Goal: Task Accomplishment & Management: Manage account settings

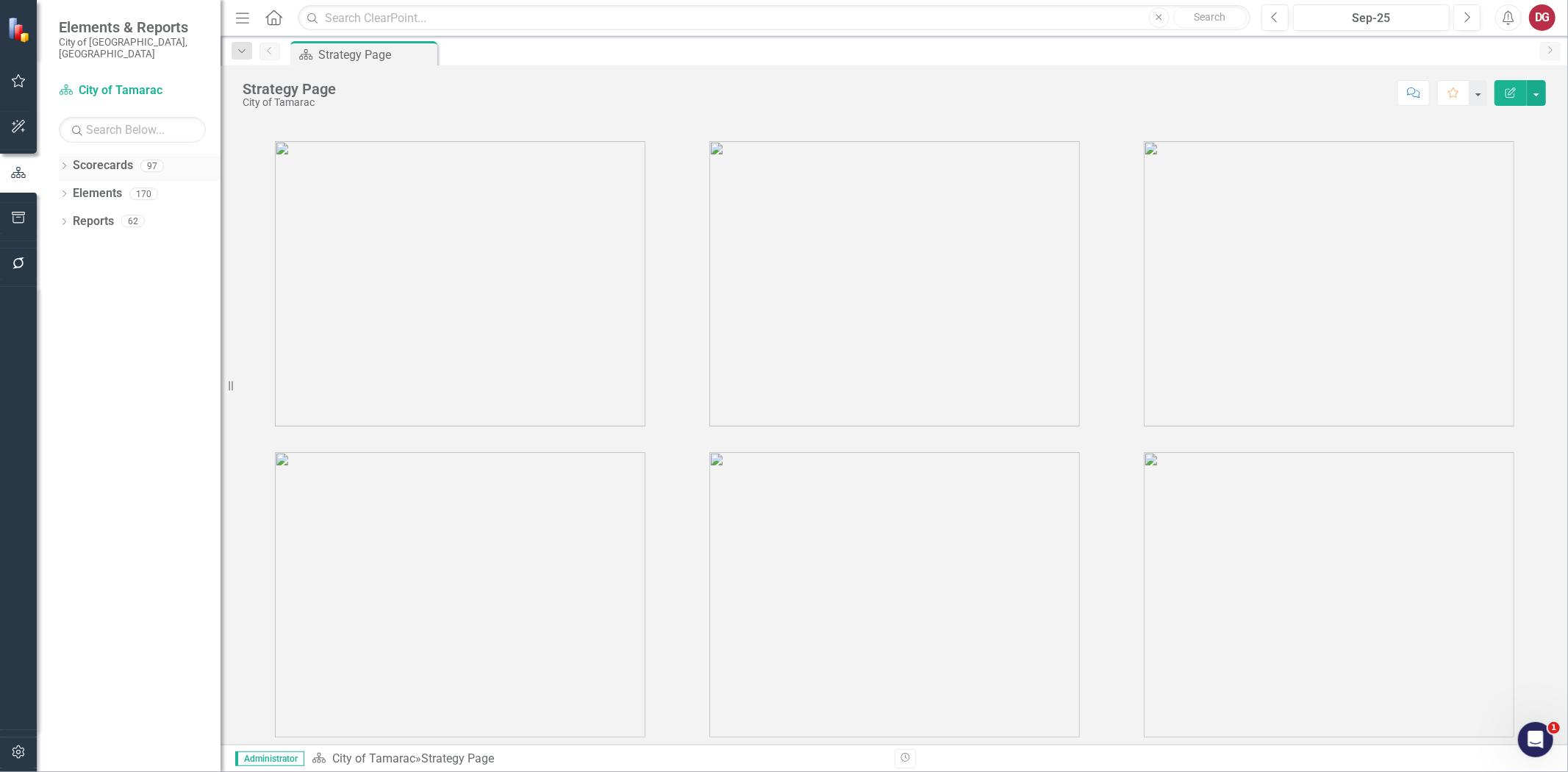
click at [65, 163] on icon "Dropdown" at bounding box center [64, 166] width 11 height 8
click at [72, 189] on icon "Dropdown" at bounding box center [72, 193] width 11 height 9
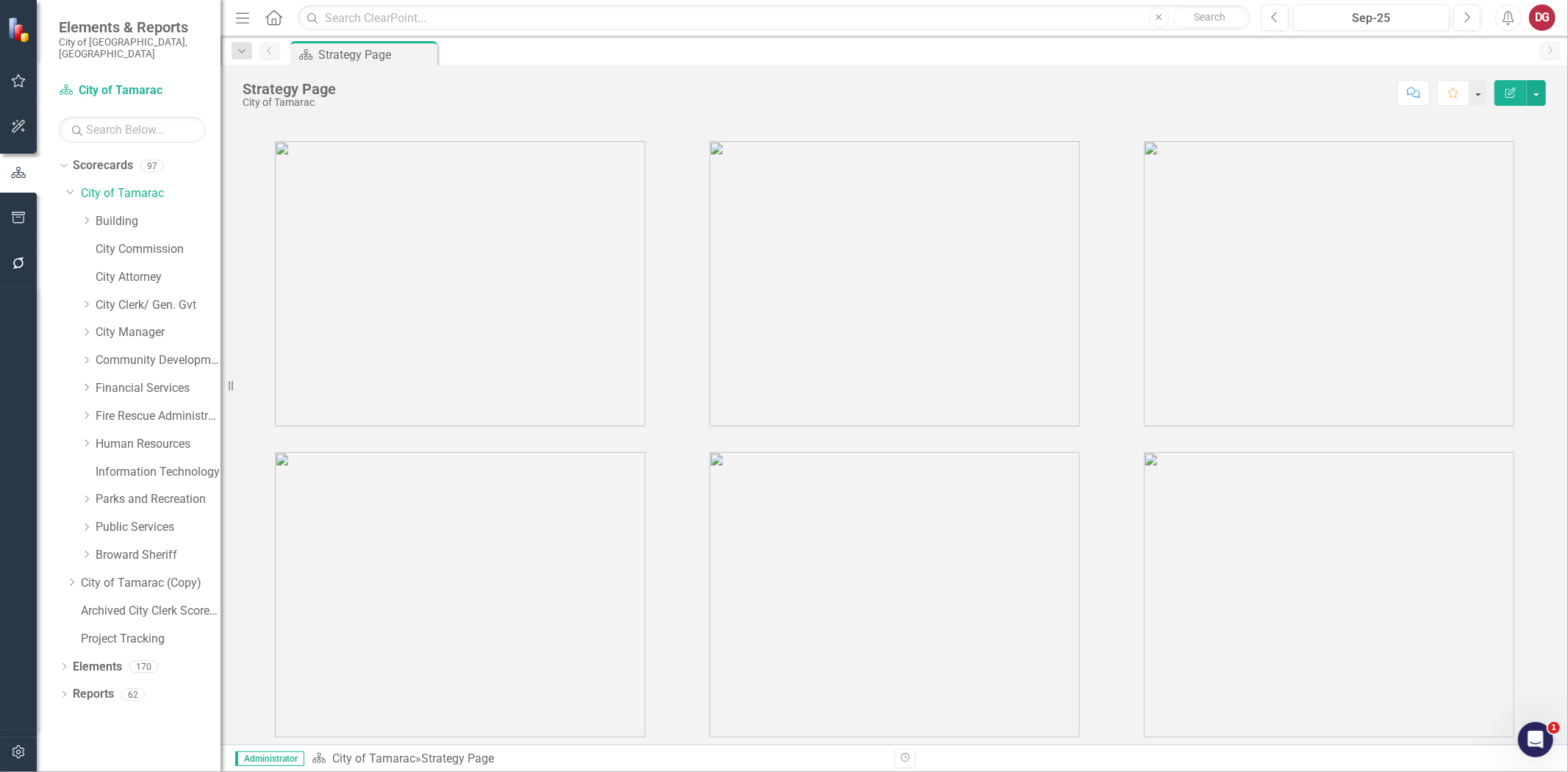
drag, startPoint x: 86, startPoint y: 483, endPoint x: 65, endPoint y: 613, distance: 131.7
click at [86, 495] on icon "Dropdown" at bounding box center [86, 499] width 11 height 9
click at [24, 758] on button "button" at bounding box center [18, 753] width 33 height 31
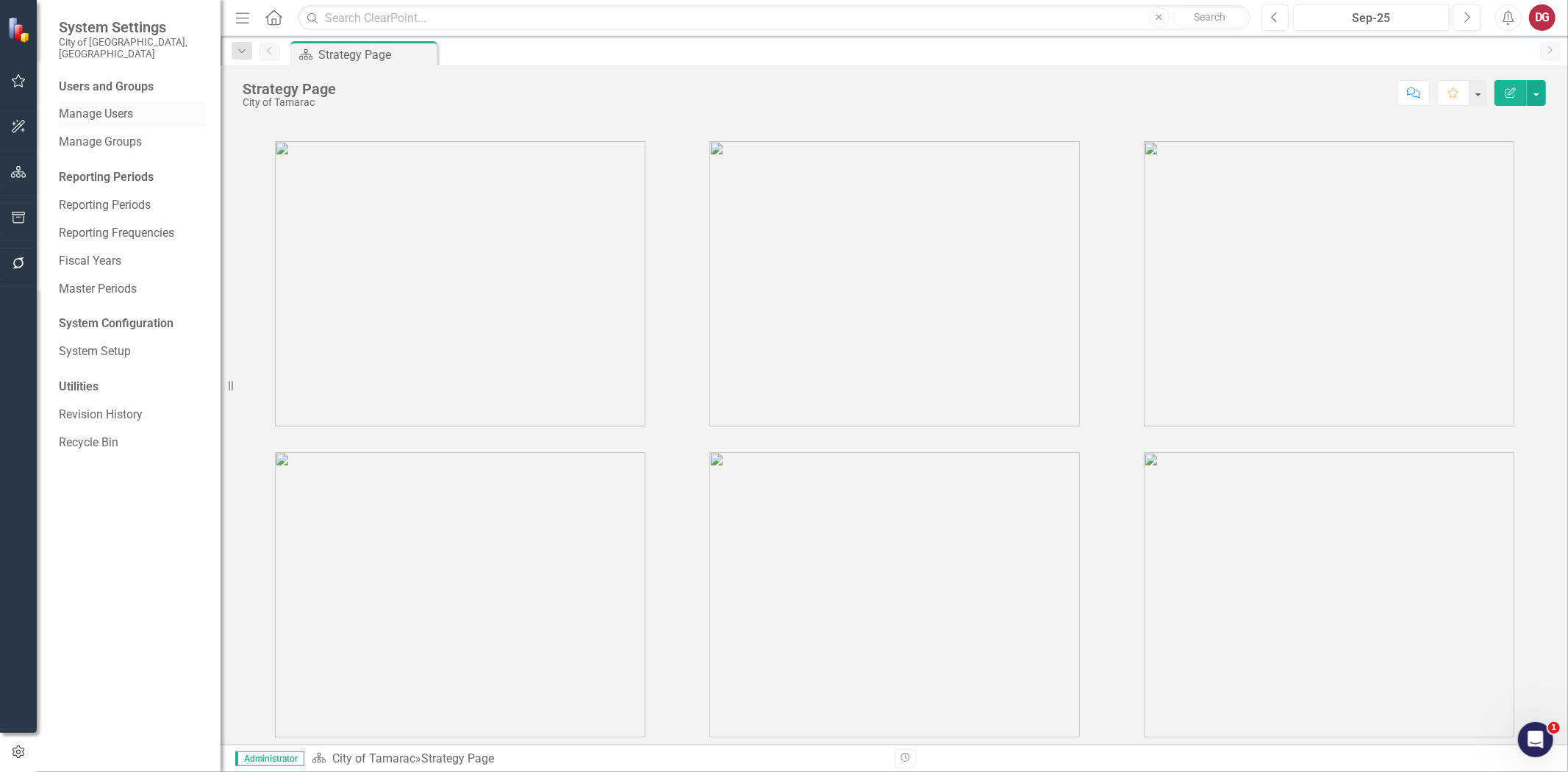
click at [126, 106] on link "Manage Users" at bounding box center [132, 114] width 147 height 17
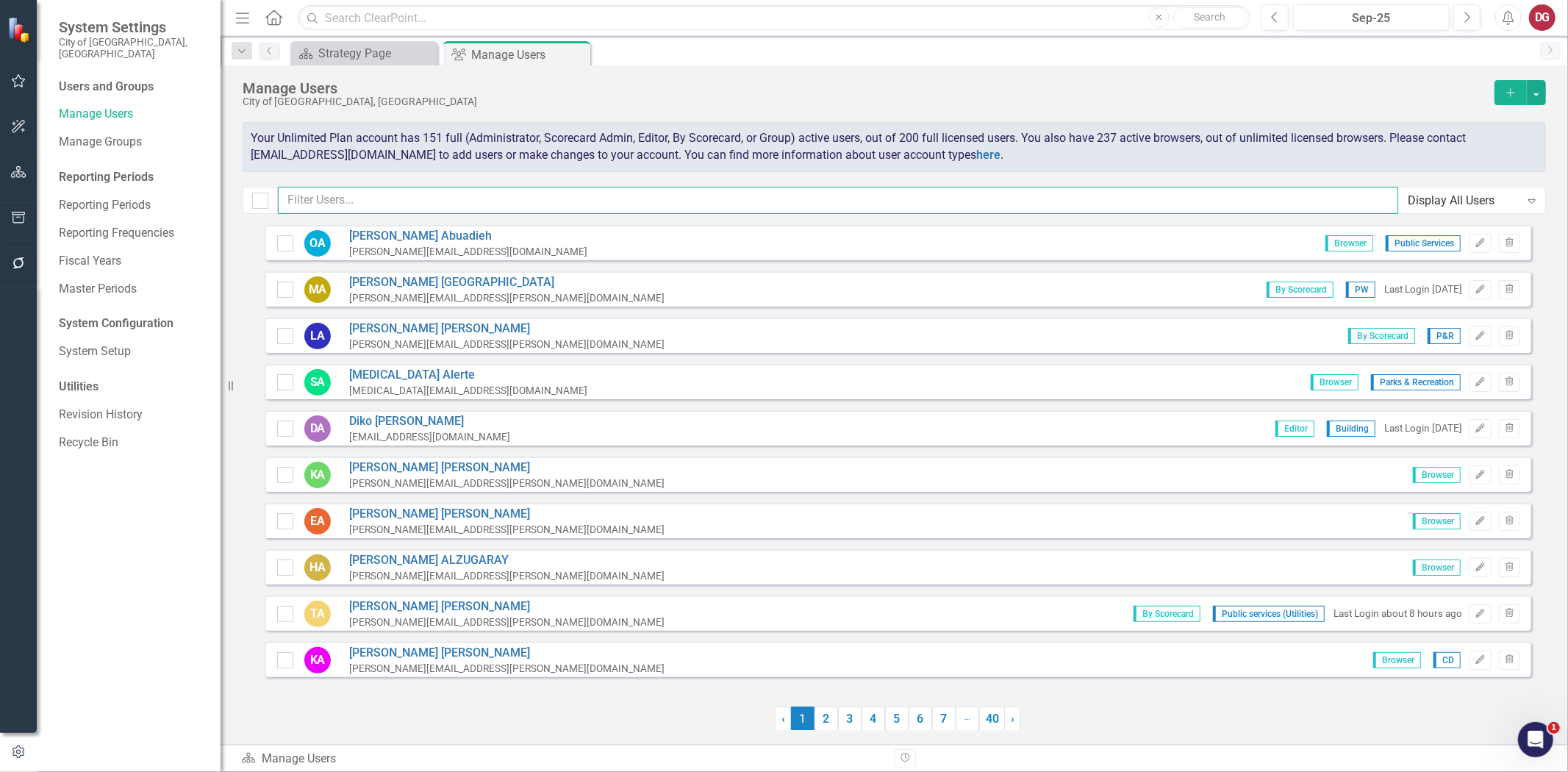
click at [381, 193] on input "text" at bounding box center [838, 200] width 1120 height 27
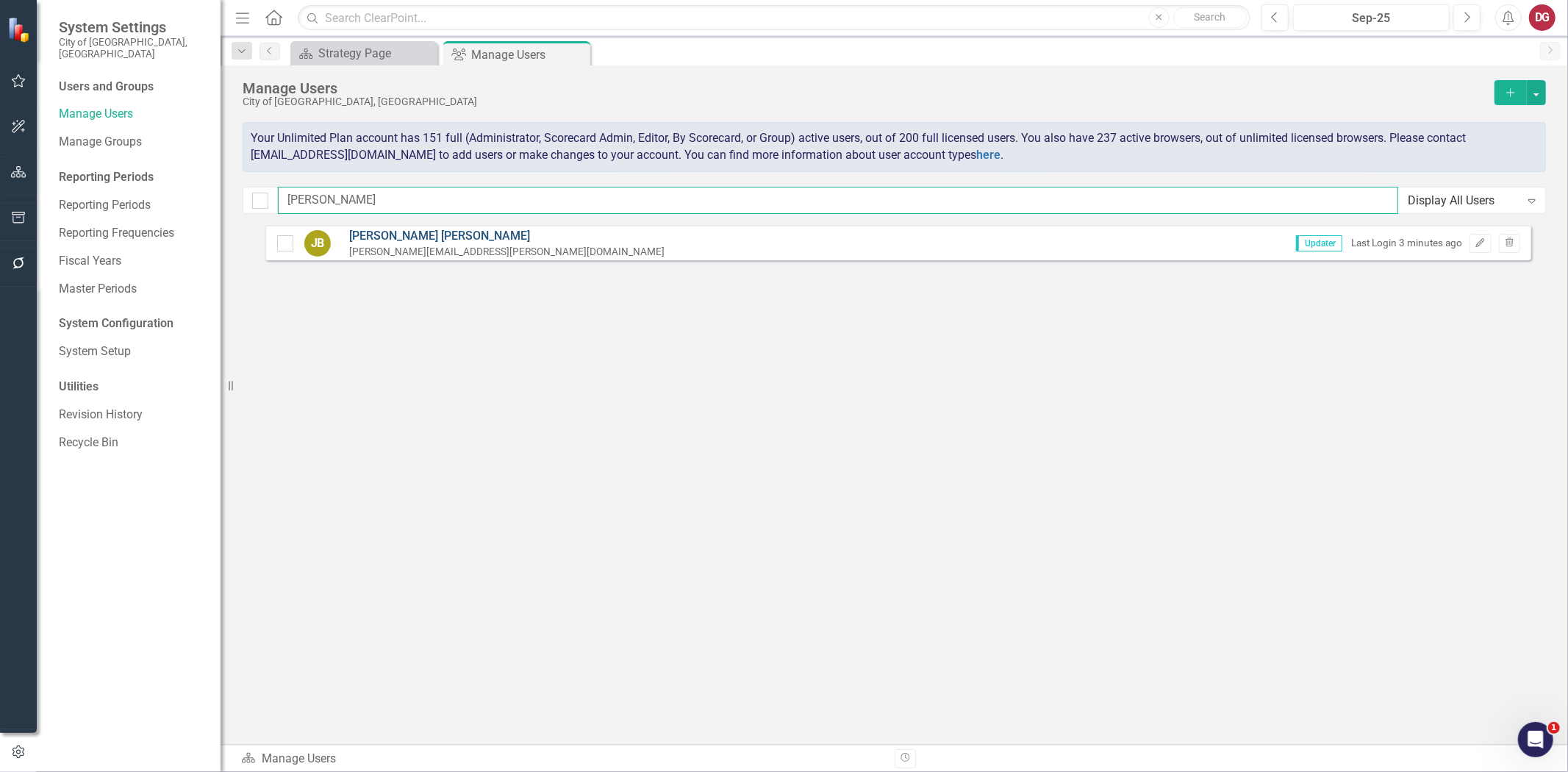
type input "justin"
click at [388, 235] on link "JUSTIN BARNABY" at bounding box center [506, 235] width 315 height 17
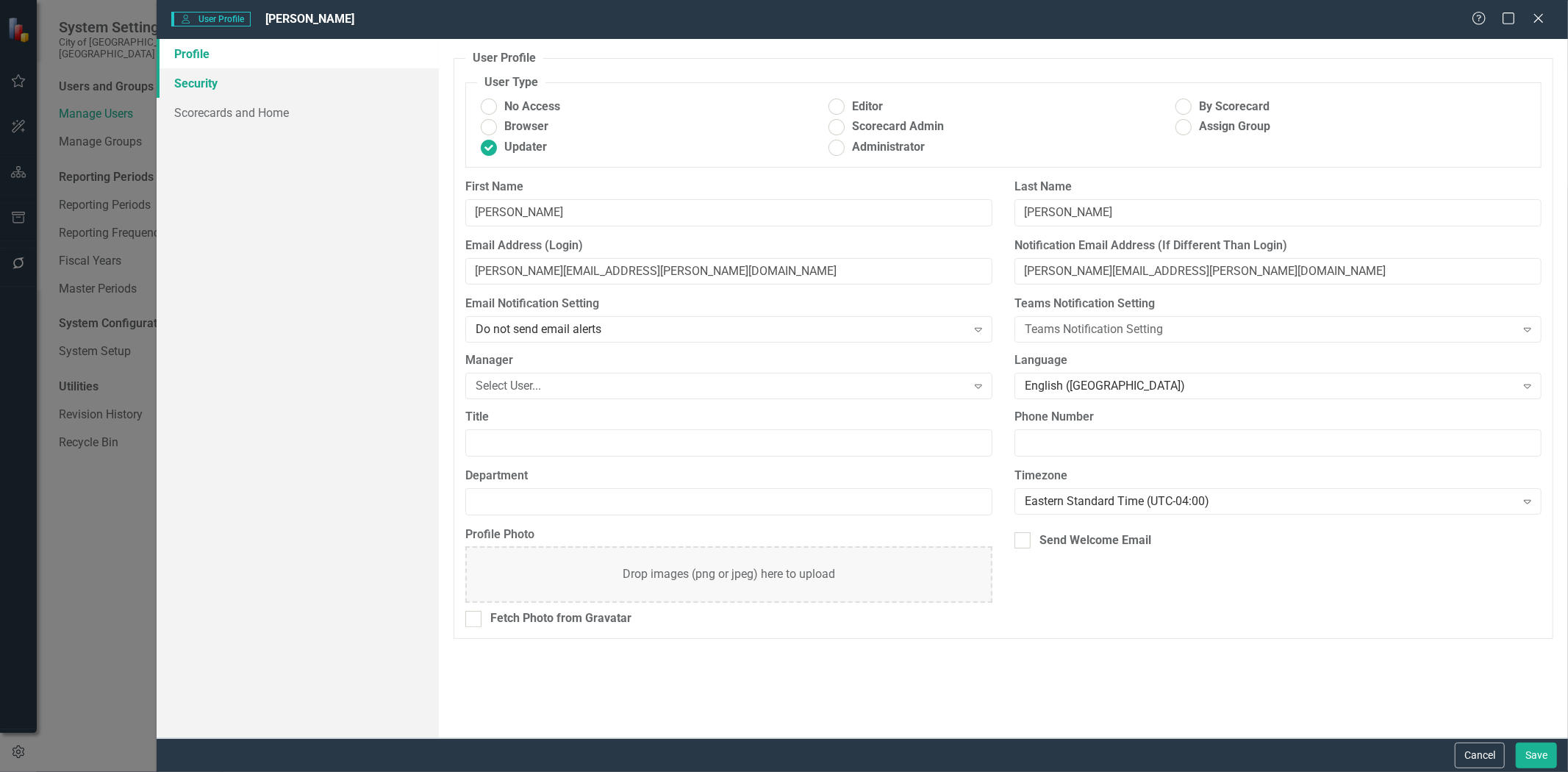
click at [193, 79] on link "Security" at bounding box center [297, 82] width 282 height 29
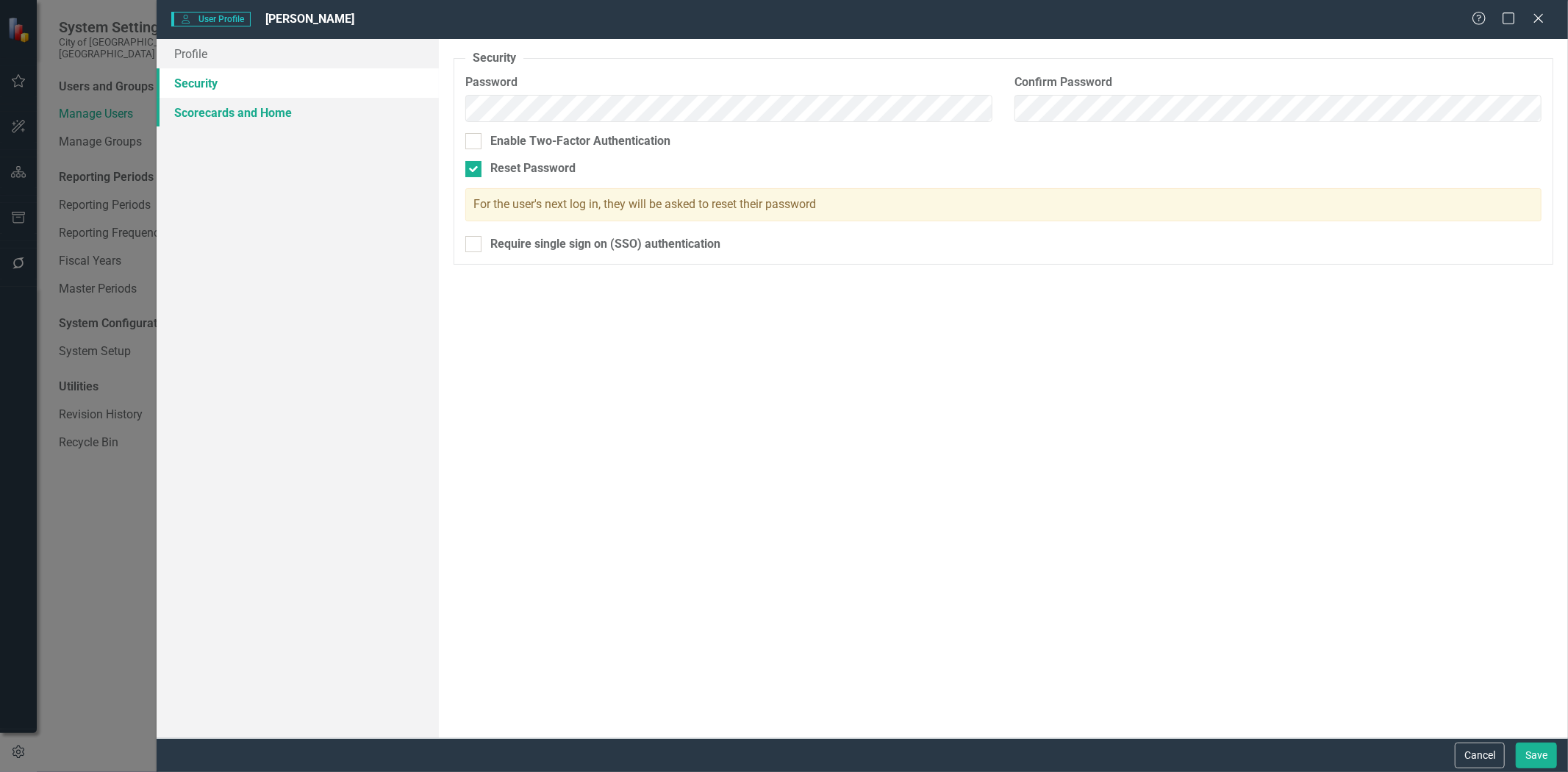
click at [197, 114] on link "Scorecards and Home" at bounding box center [297, 112] width 282 height 29
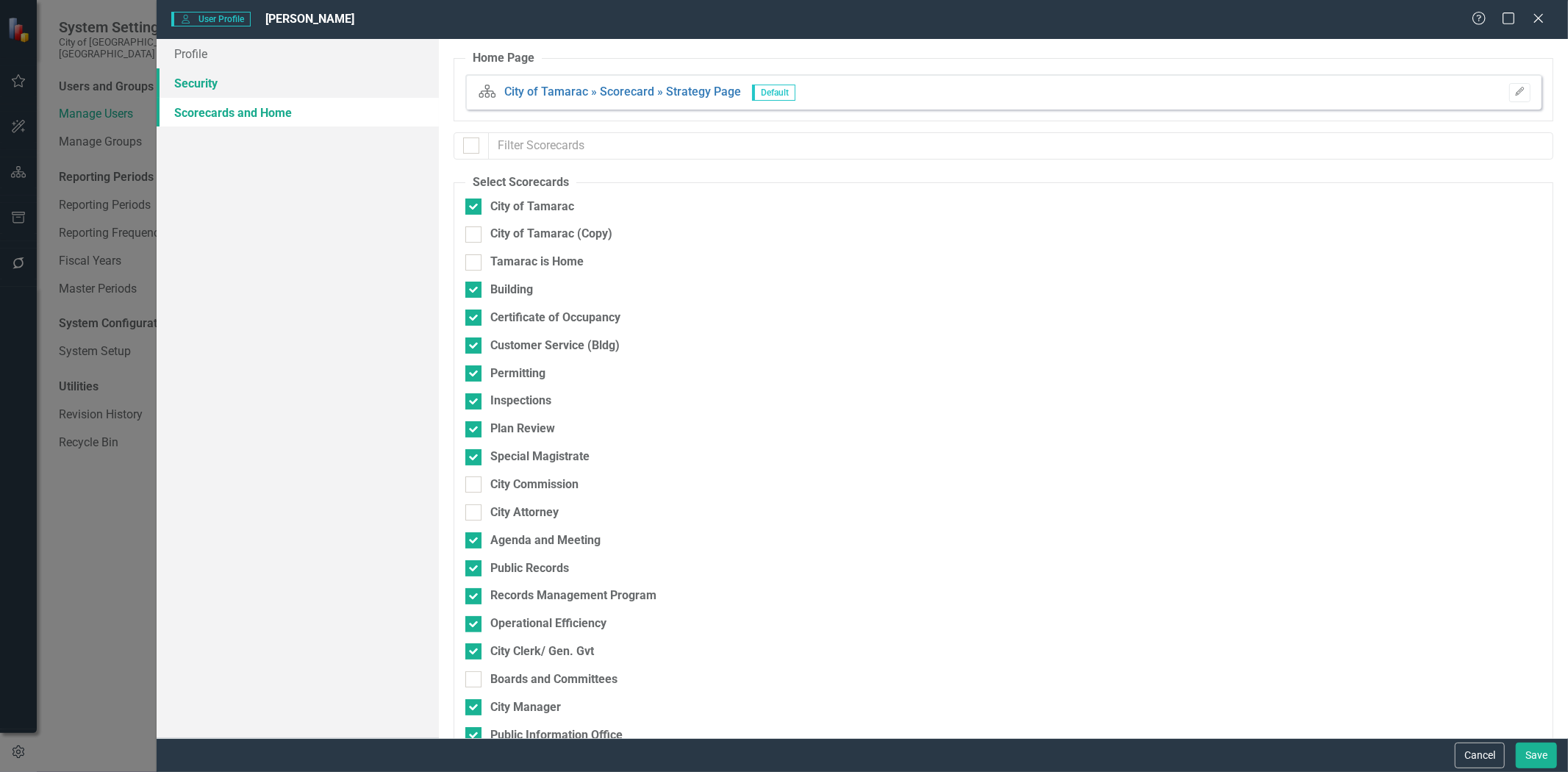
click at [205, 87] on link "Security" at bounding box center [297, 82] width 282 height 29
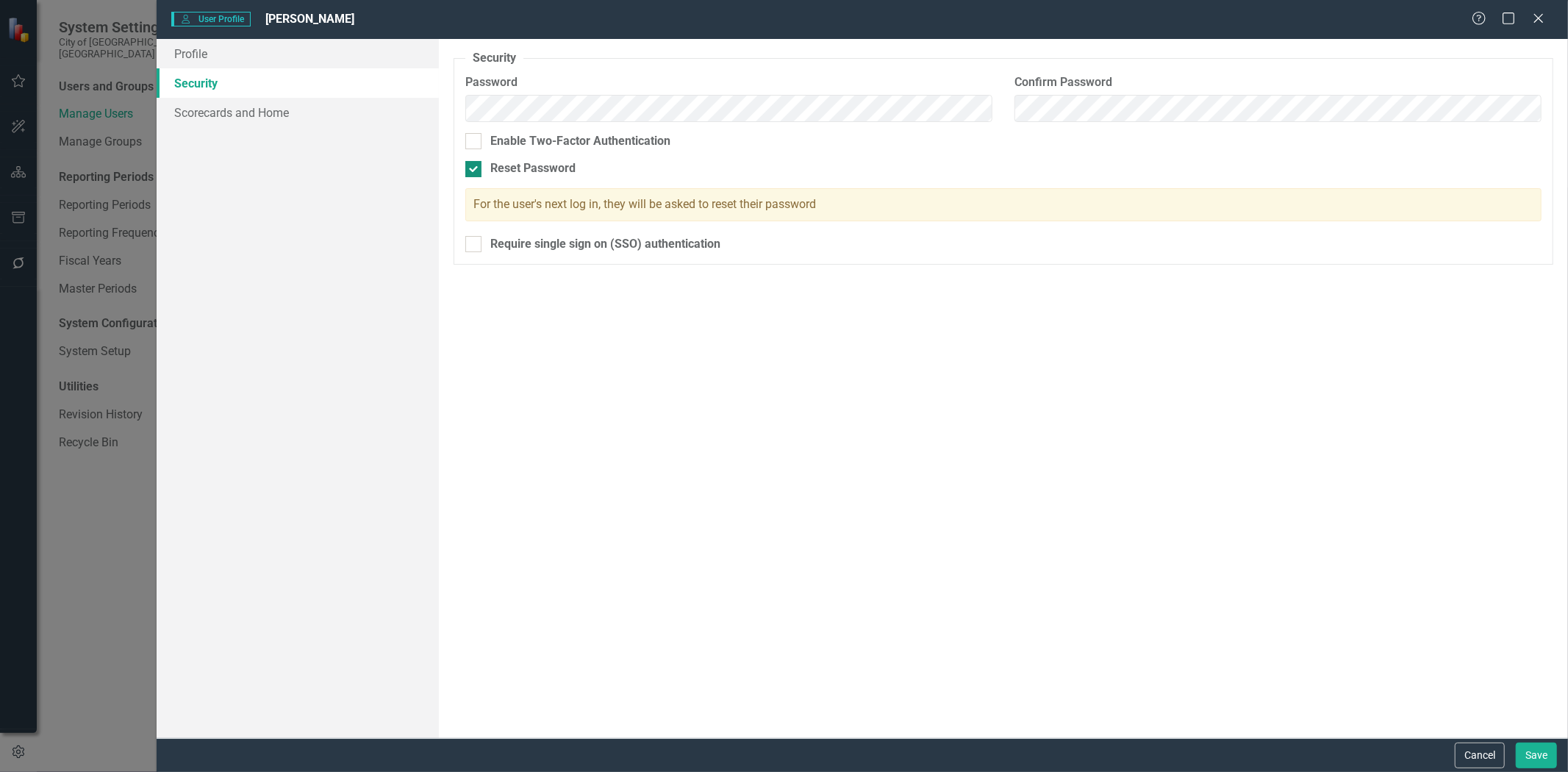
click at [560, 171] on div "Reset Password" at bounding box center [533, 168] width 85 height 17
click at [475, 171] on input "Reset Password" at bounding box center [469, 166] width 10 height 10
checkbox input "false"
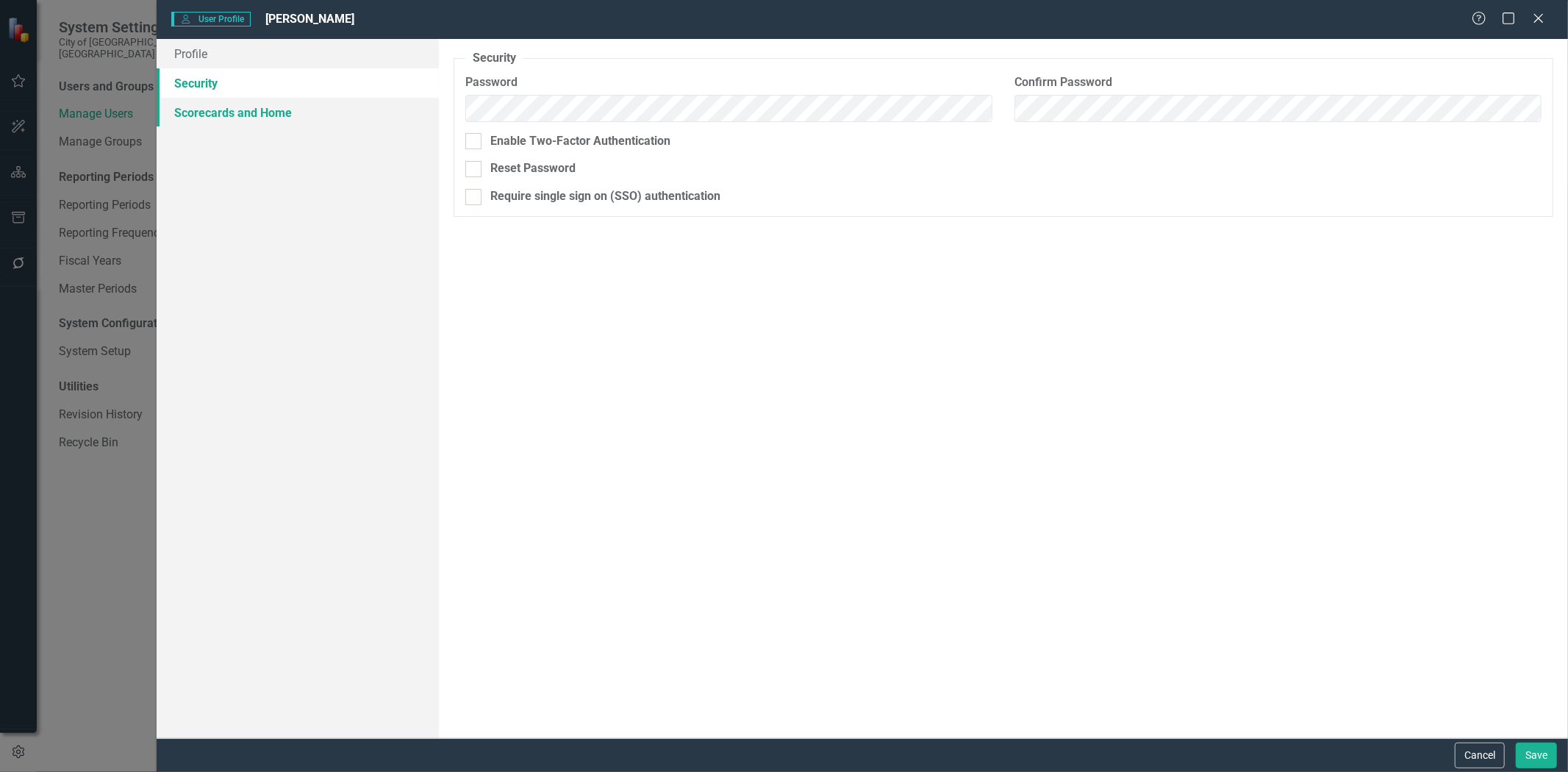
click at [255, 105] on link "Scorecards and Home" at bounding box center [297, 112] width 282 height 29
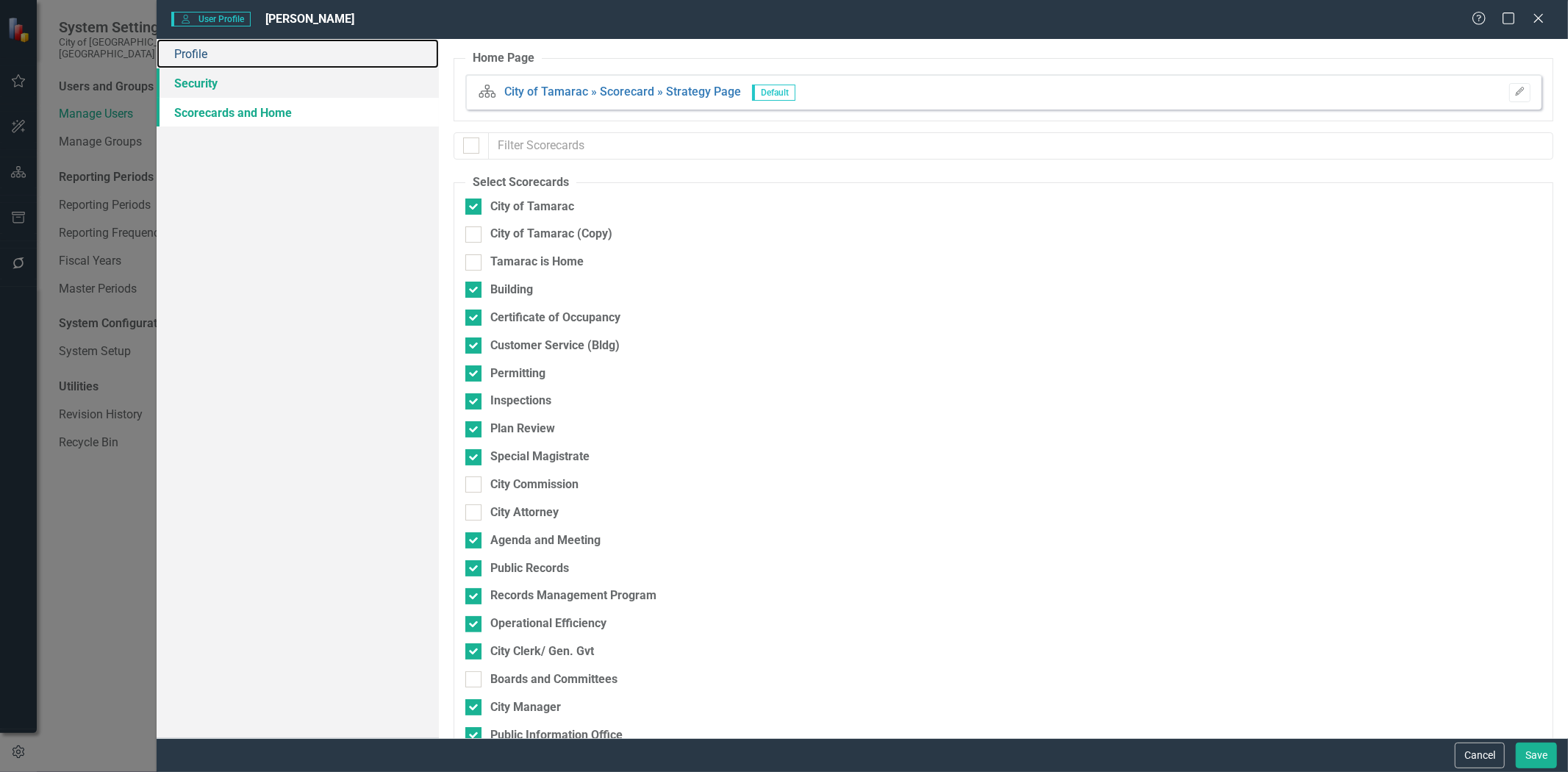
drag, startPoint x: 175, startPoint y: 47, endPoint x: 201, endPoint y: 80, distance: 42.0
click at [177, 48] on link "Profile" at bounding box center [297, 53] width 282 height 29
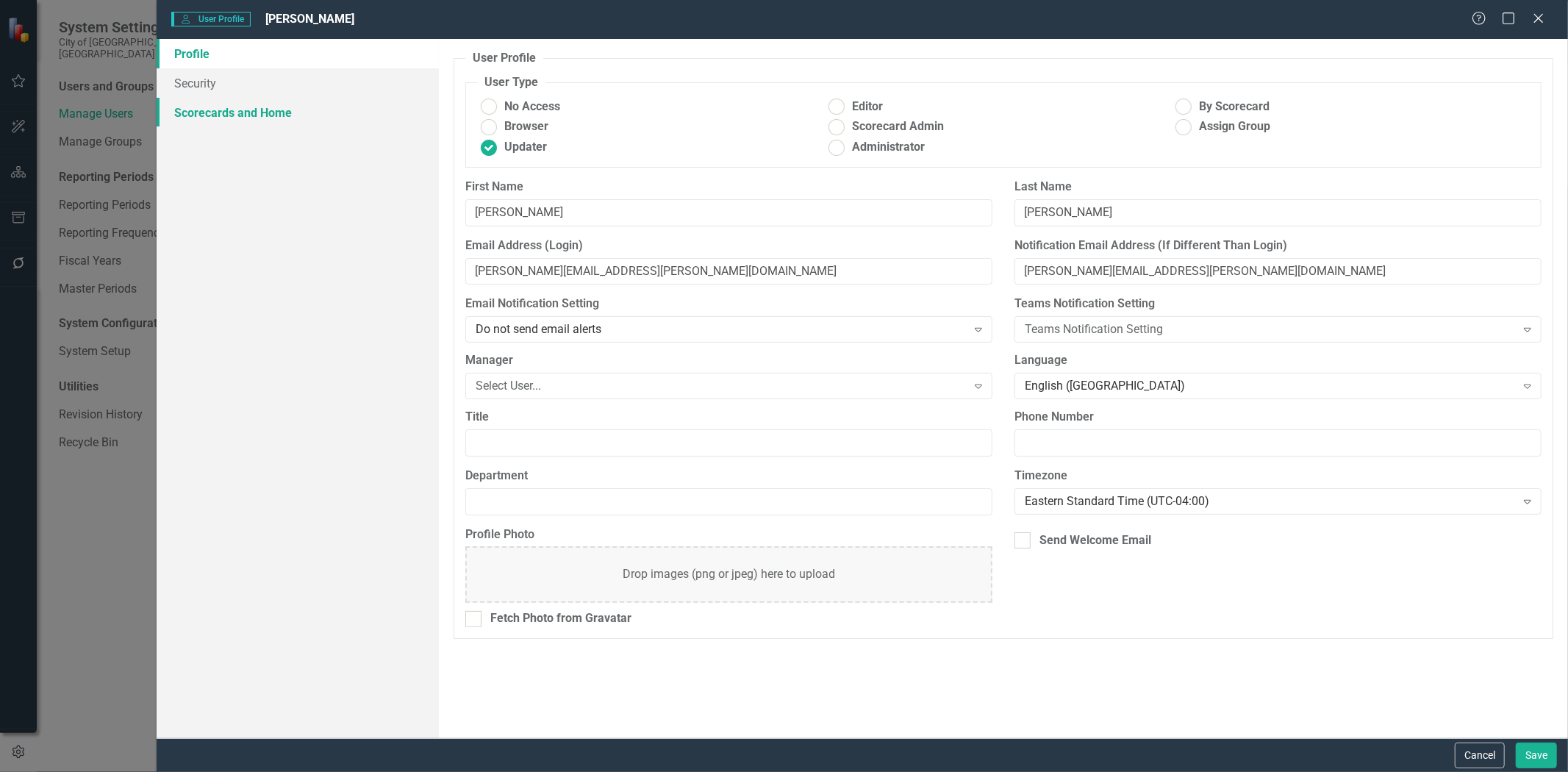
click at [219, 113] on link "Scorecards and Home" at bounding box center [297, 112] width 282 height 29
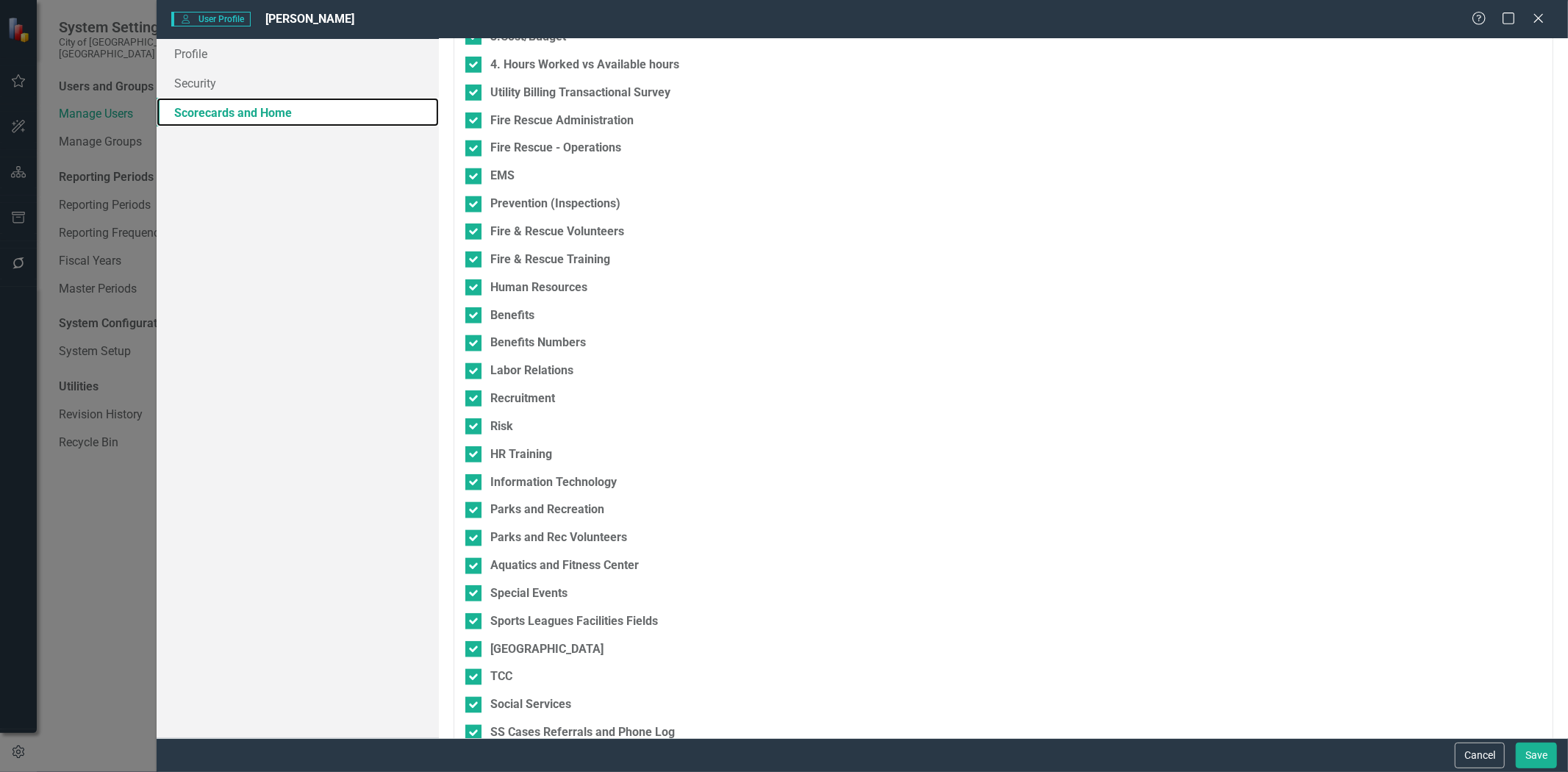
scroll to position [1224, 0]
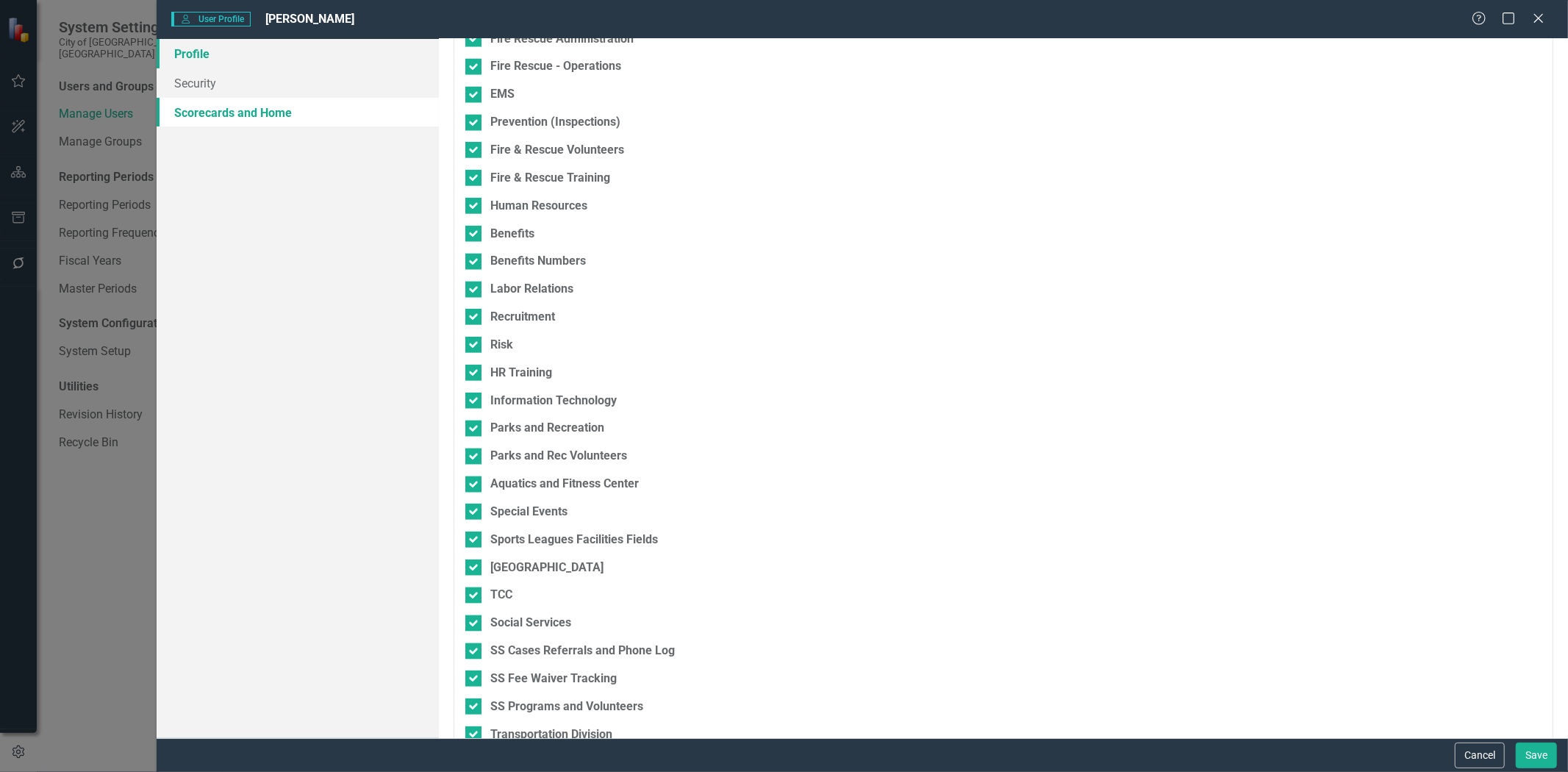
click at [208, 58] on link "Profile" at bounding box center [297, 53] width 282 height 29
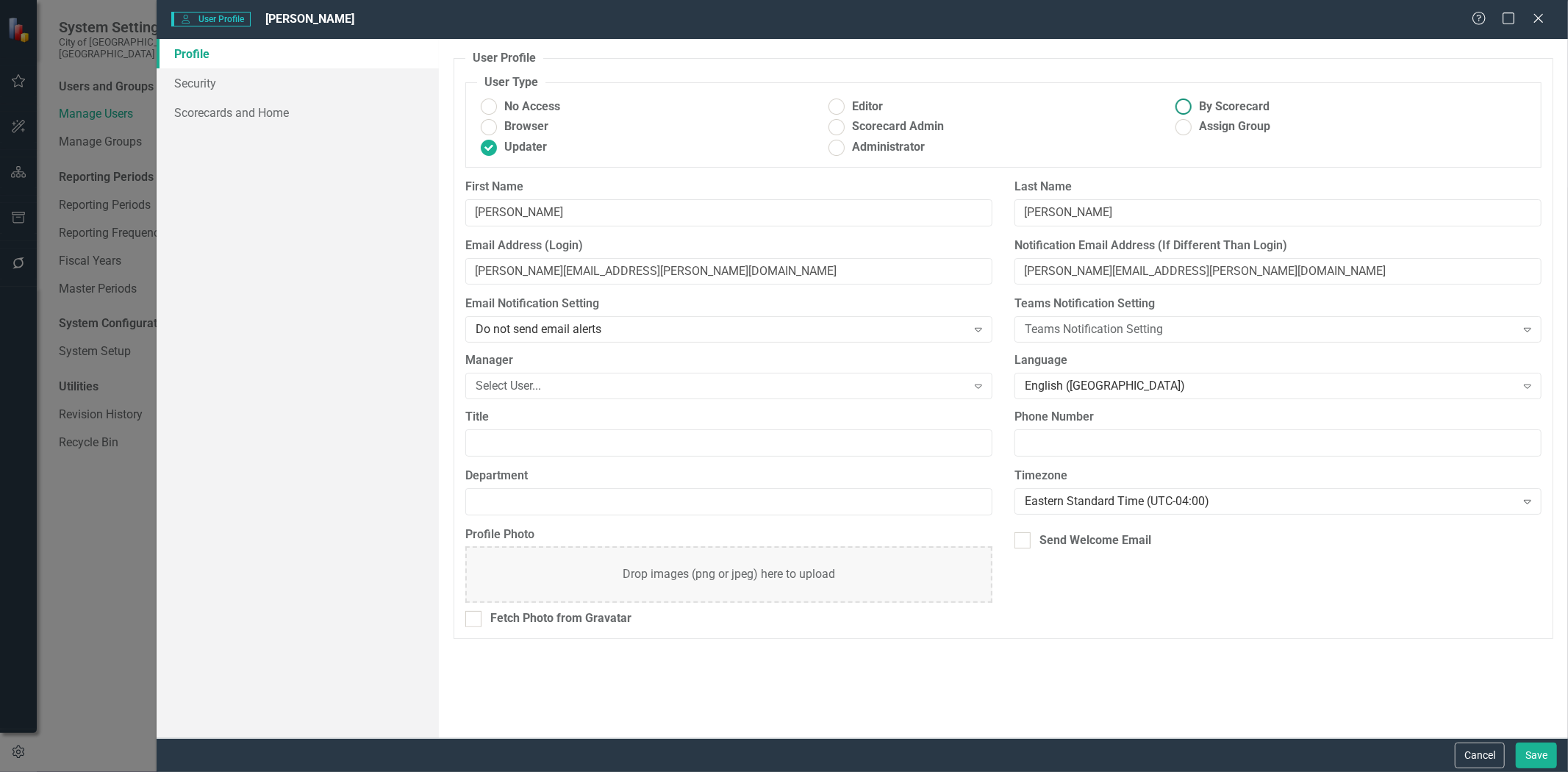
click at [1186, 106] on ins at bounding box center [1184, 107] width 23 height 23
click at [1186, 106] on input "By Scorecard" at bounding box center [1184, 107] width 23 height 23
radio input "true"
click at [217, 109] on link "Scorecards and Home" at bounding box center [297, 112] width 282 height 29
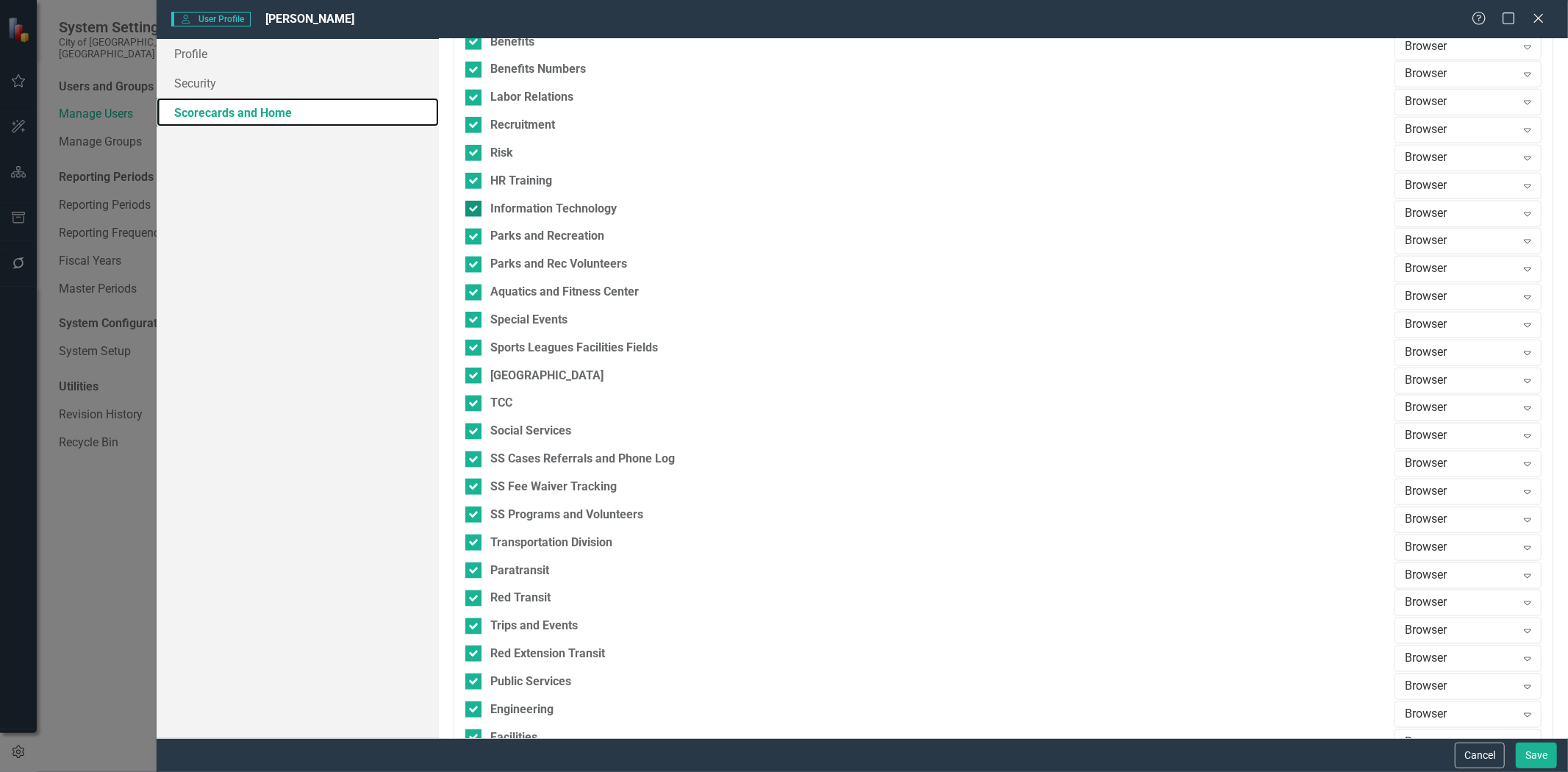
scroll to position [1387, 0]
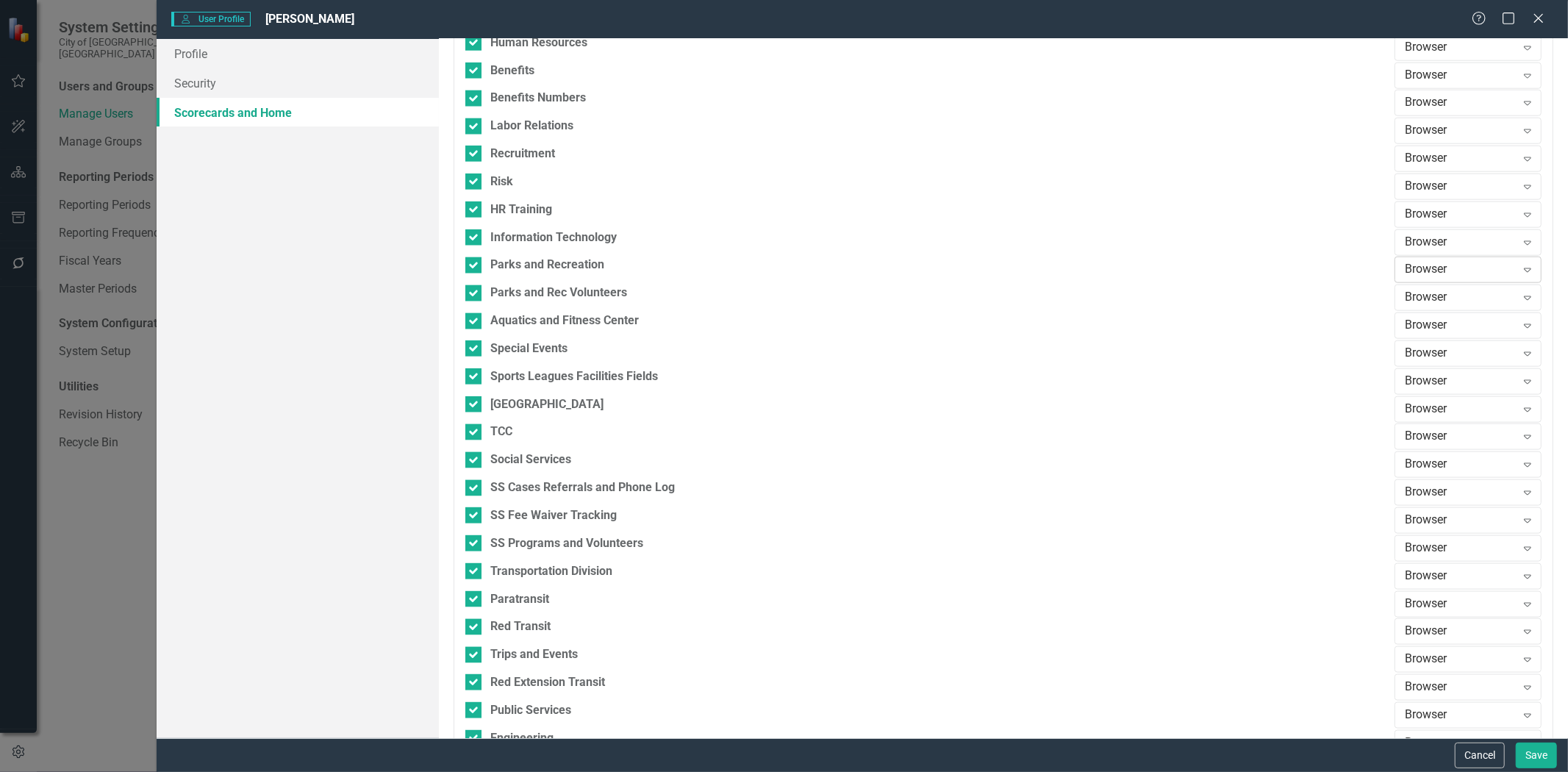
click at [1430, 267] on div "Browser" at bounding box center [1459, 270] width 111 height 17
click at [1402, 319] on div "Updater" at bounding box center [1460, 320] width 123 height 17
click at [1404, 295] on div "Browser" at bounding box center [1459, 297] width 111 height 17
click at [1415, 341] on div "Updater" at bounding box center [1460, 348] width 123 height 17
click at [1408, 327] on div "Browser" at bounding box center [1459, 326] width 111 height 17
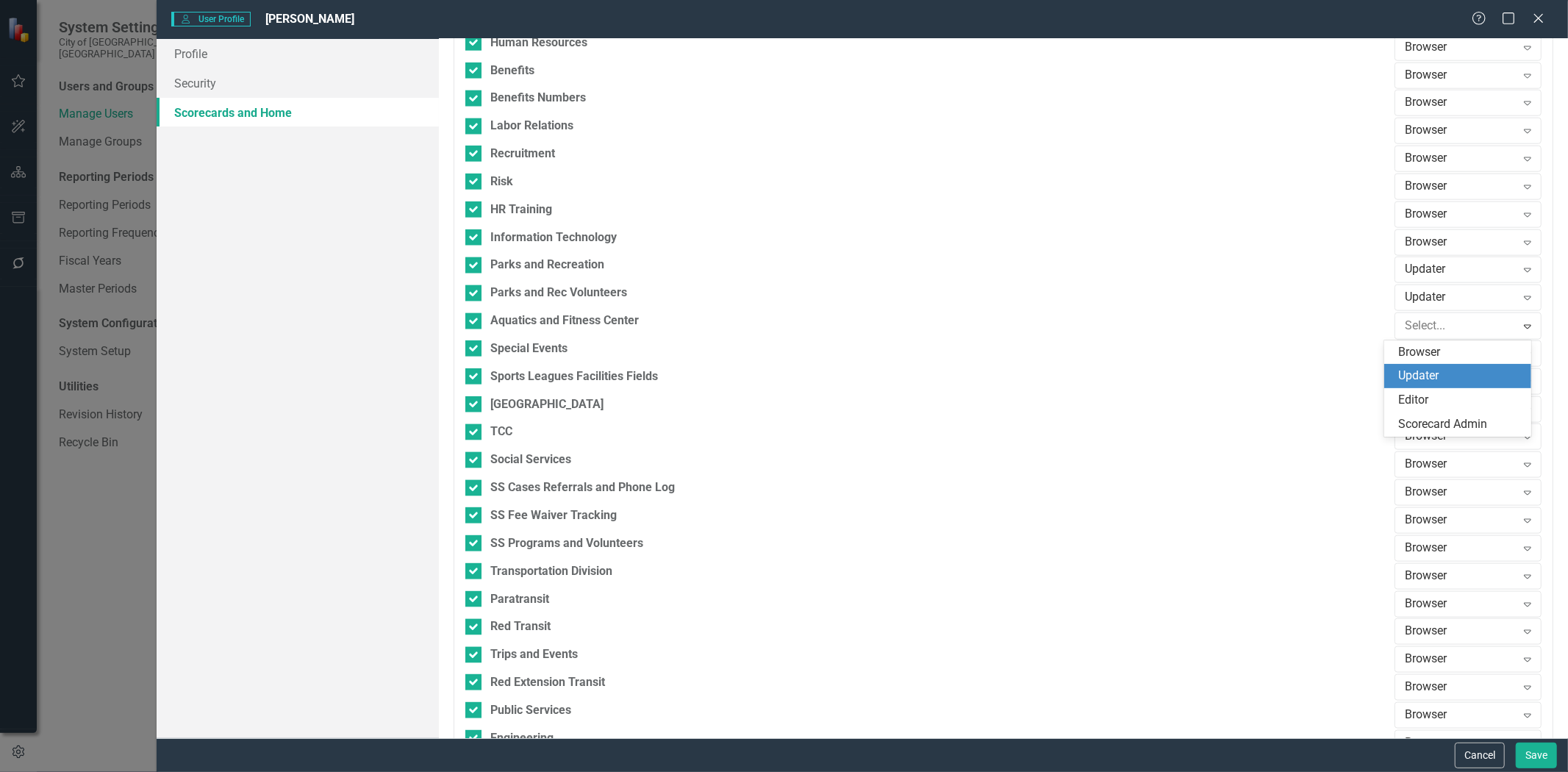
click at [1415, 371] on div "Updater" at bounding box center [1460, 375] width 123 height 17
click at [1421, 352] on div "Browser" at bounding box center [1459, 353] width 111 height 17
click at [1425, 400] on div "Updater" at bounding box center [1460, 404] width 123 height 17
click at [1423, 391] on div "Browser Expand" at bounding box center [1468, 382] width 147 height 27
click at [1429, 436] on div "Updater" at bounding box center [1460, 431] width 123 height 17
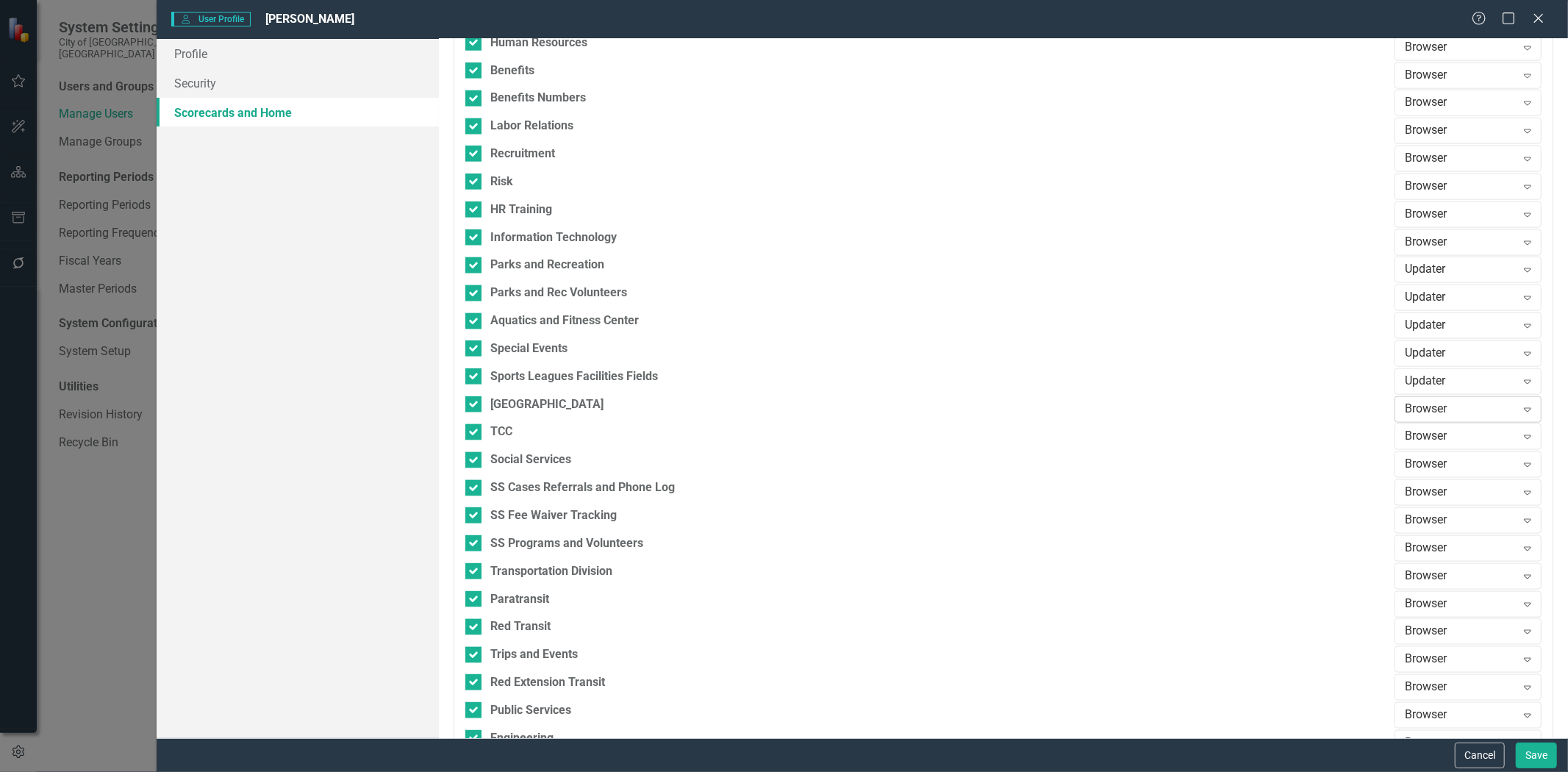
click at [1426, 409] on div "Browser" at bounding box center [1459, 408] width 111 height 17
click at [1416, 453] on div "Updater" at bounding box center [1460, 459] width 123 height 17
click at [1407, 444] on div "Browser" at bounding box center [1459, 436] width 111 height 17
click at [1415, 487] on div "Updater" at bounding box center [1460, 487] width 123 height 17
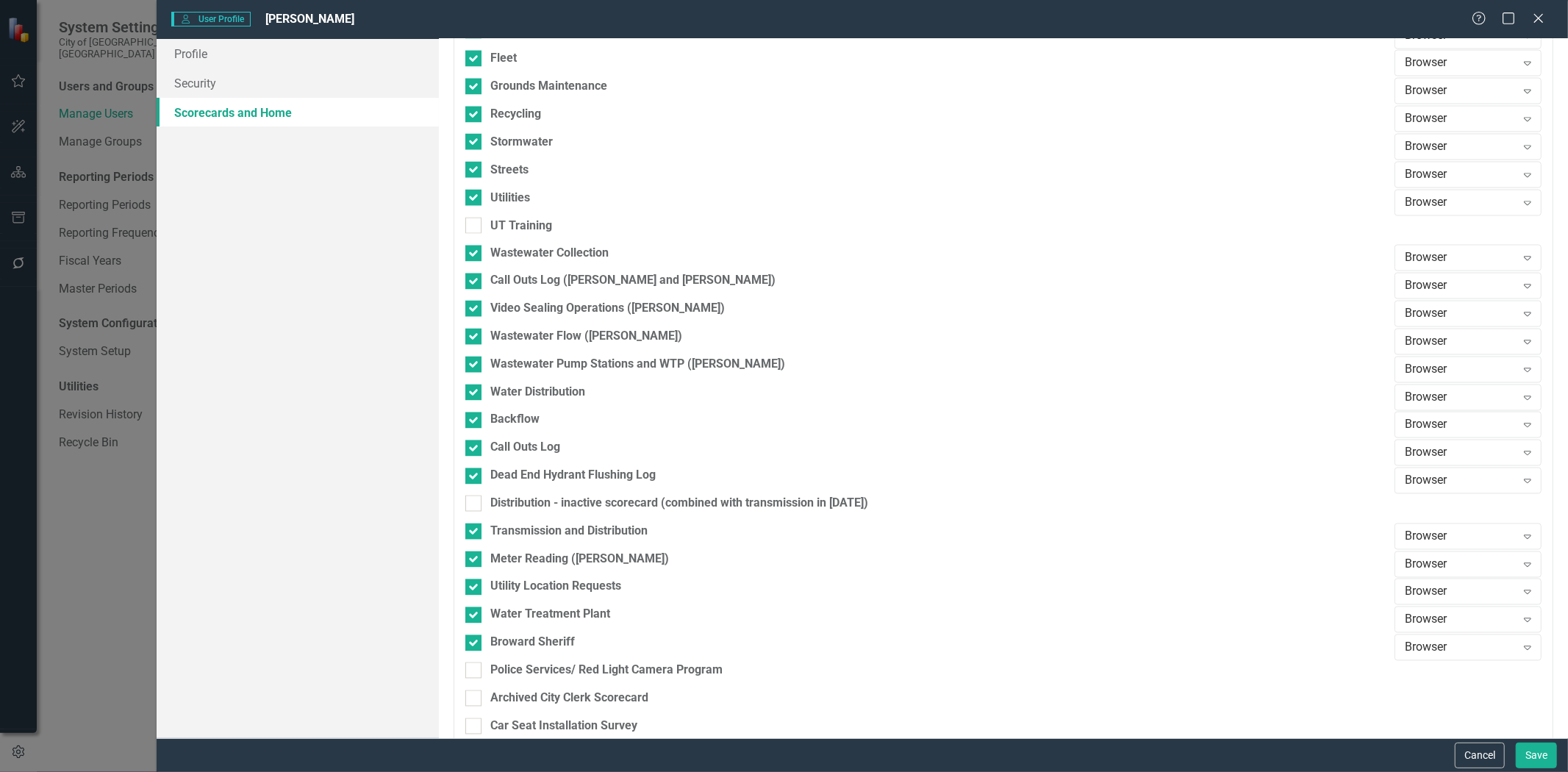
scroll to position [2171, 0]
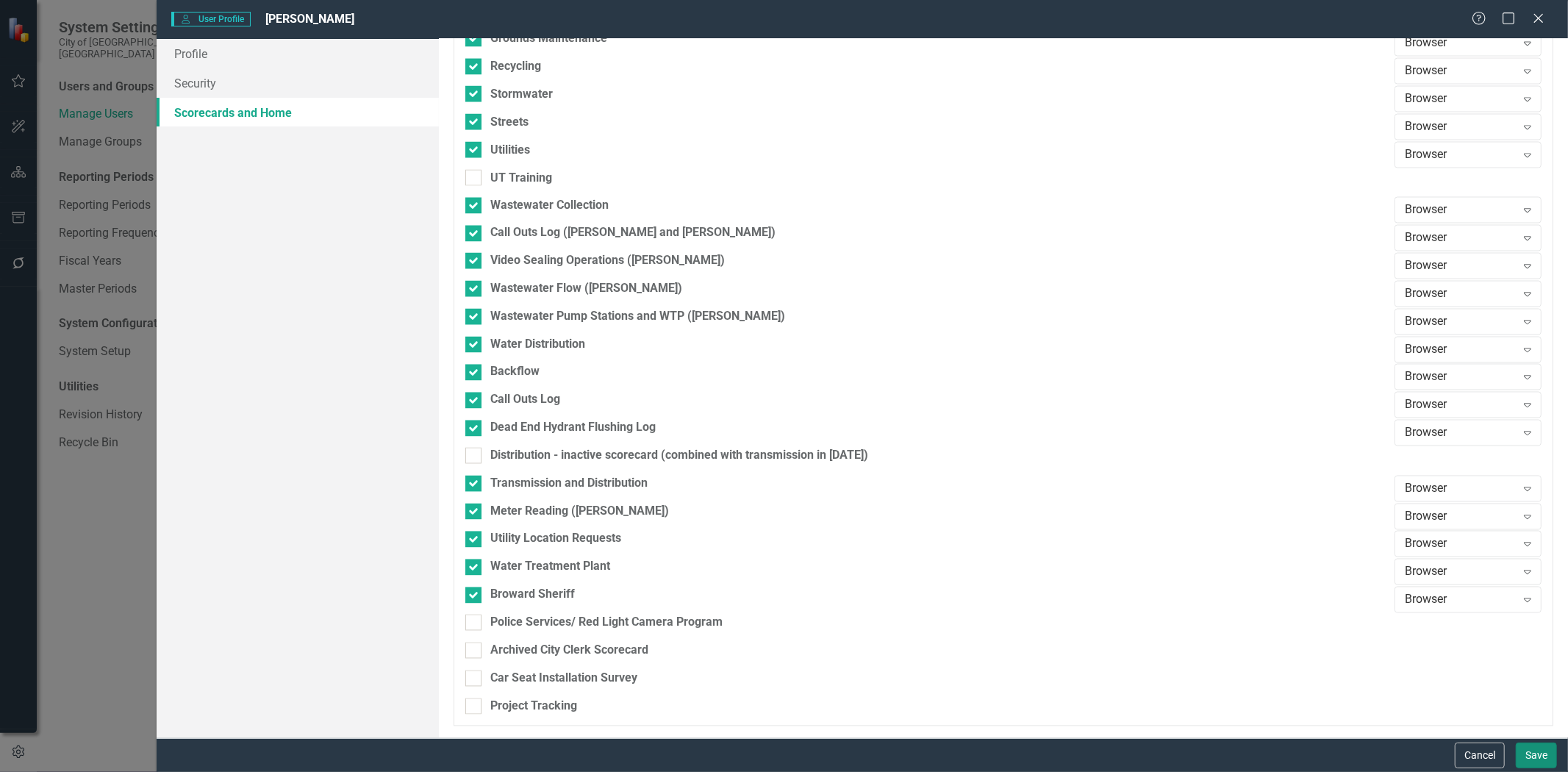
click at [1541, 760] on button "Save" at bounding box center [1536, 754] width 41 height 26
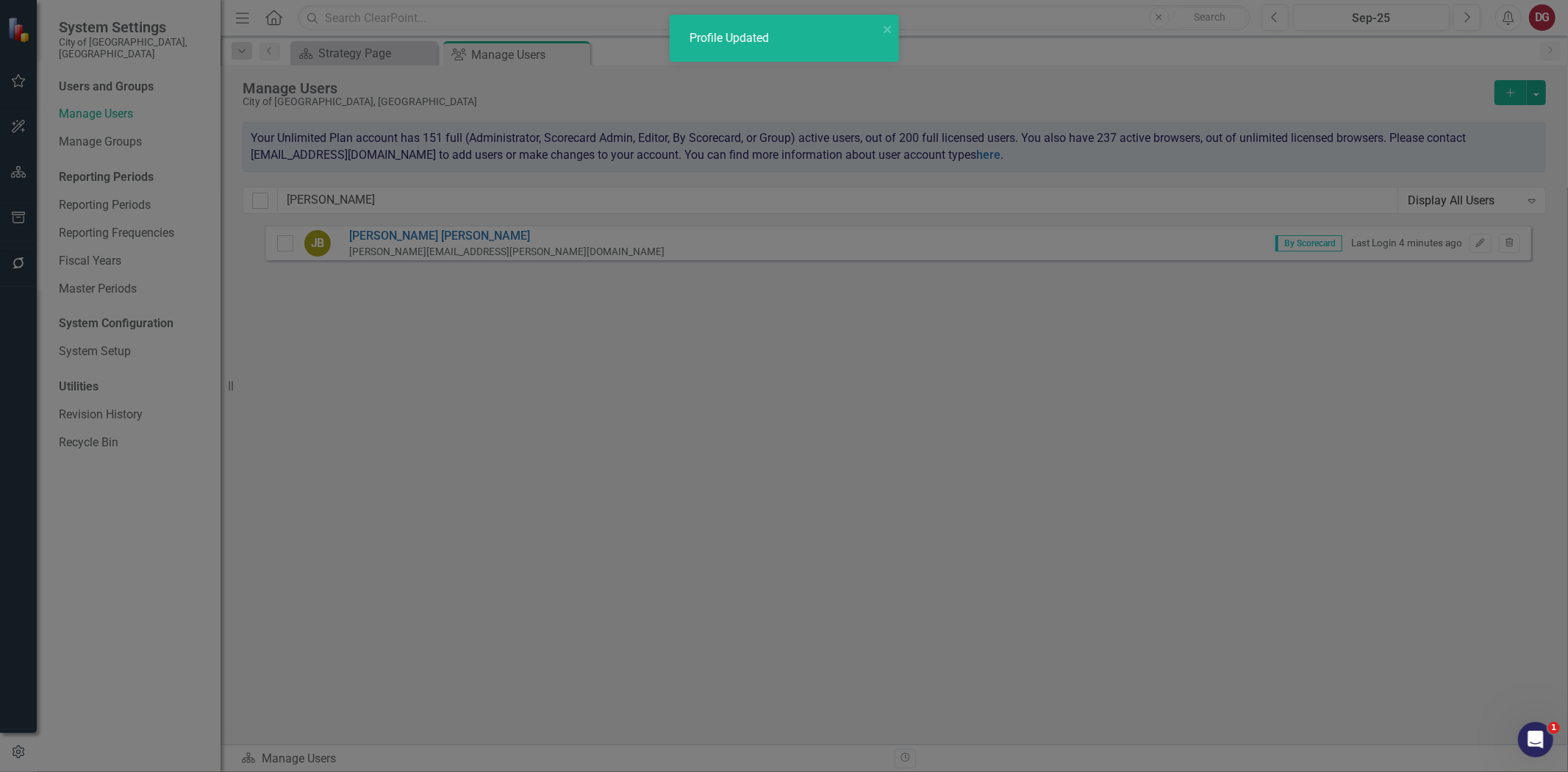
scroll to position [1109, 0]
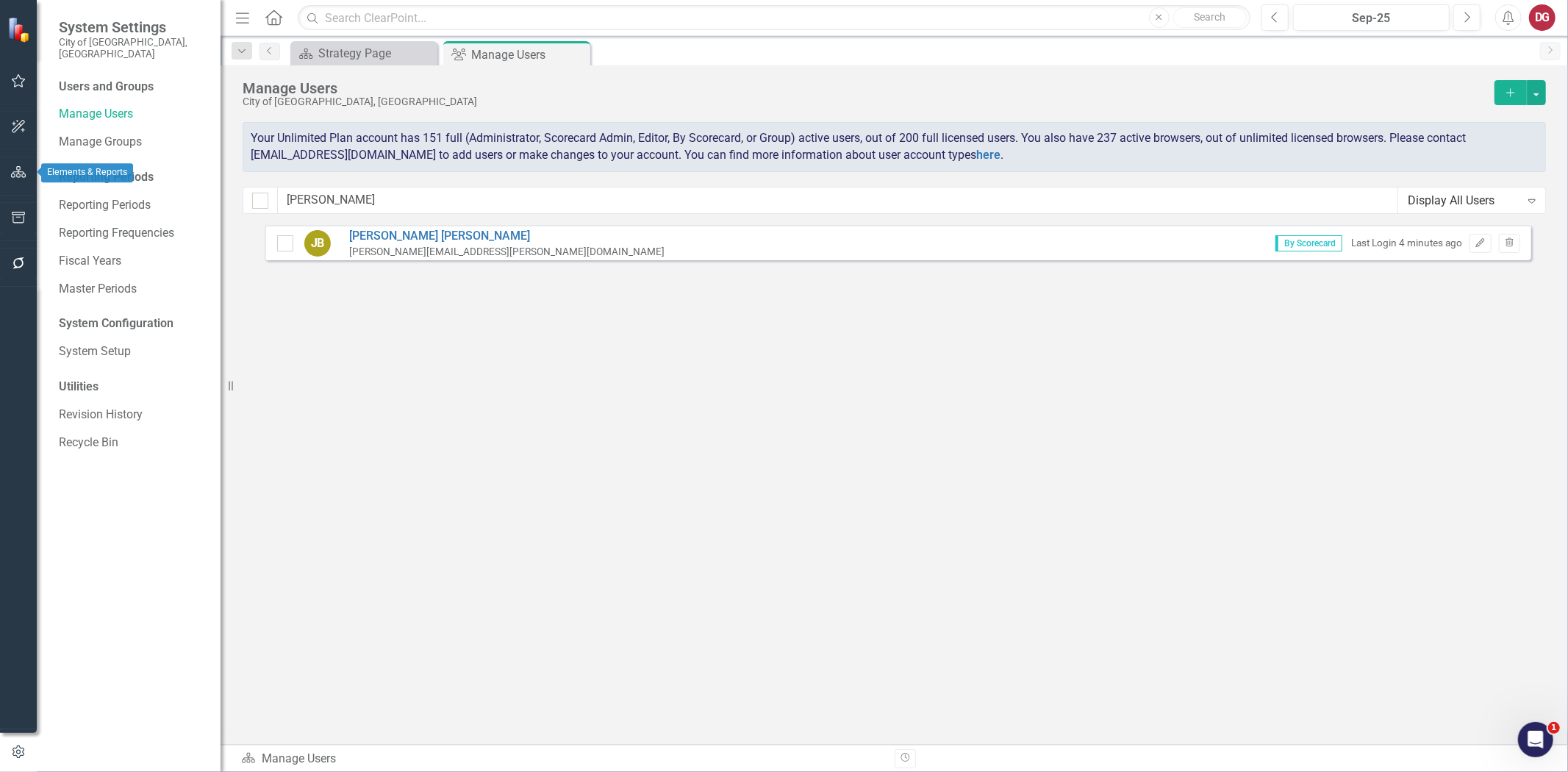
click at [22, 173] on icon "button" at bounding box center [18, 172] width 15 height 12
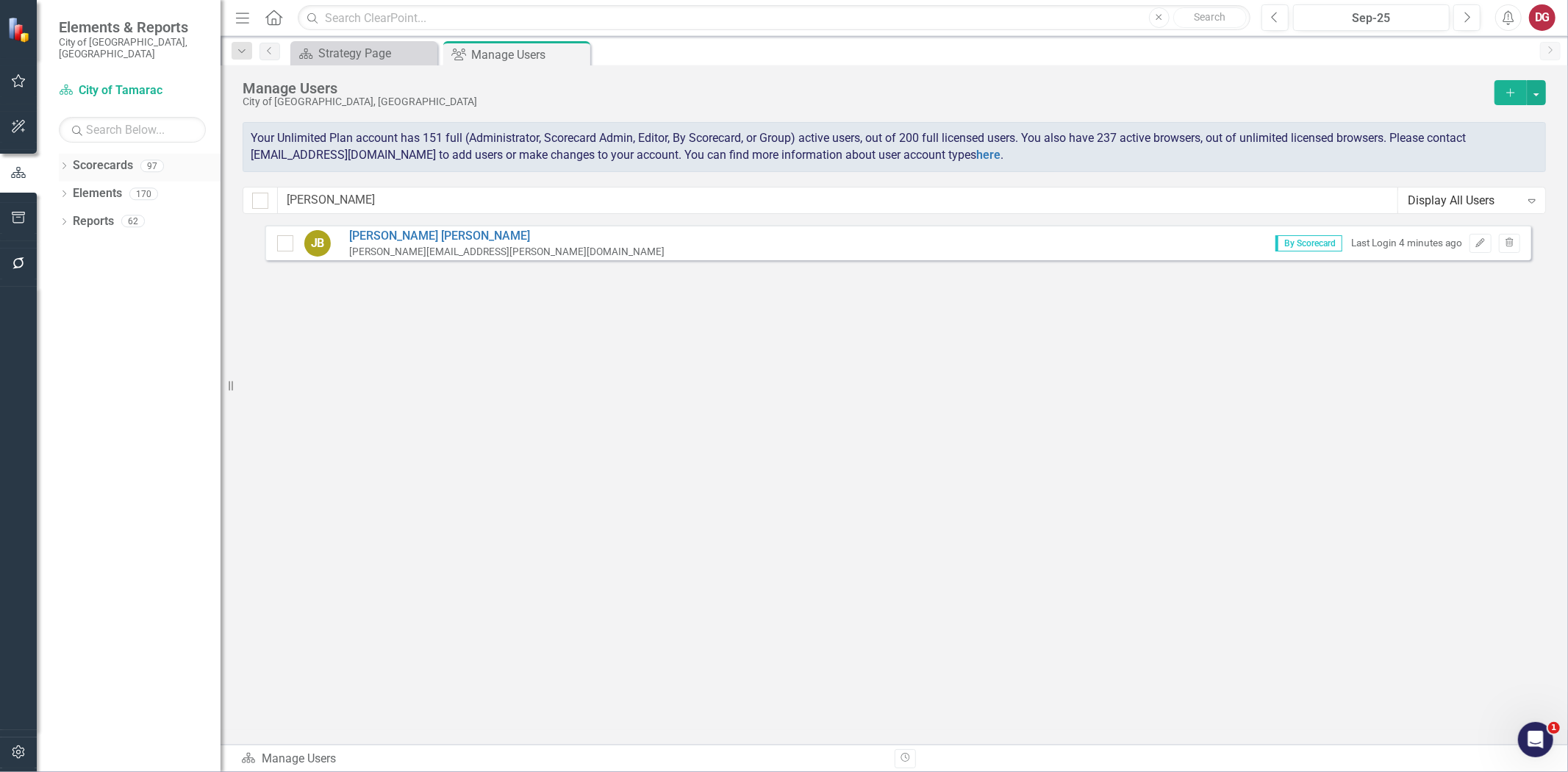
click at [67, 163] on icon "Dropdown" at bounding box center [64, 166] width 11 height 8
click at [71, 189] on icon at bounding box center [73, 193] width 4 height 7
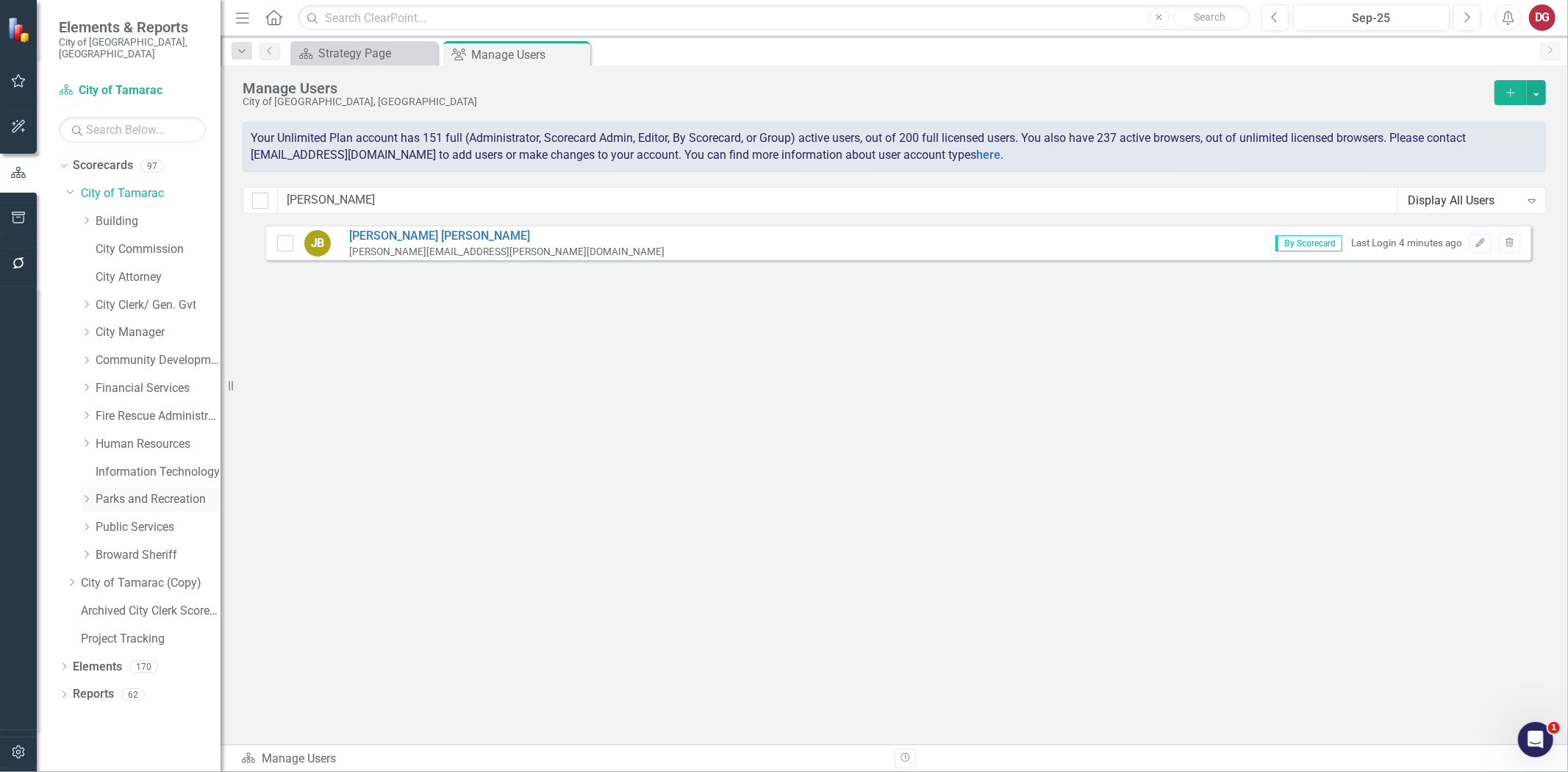
click at [89, 495] on icon "Dropdown" at bounding box center [86, 499] width 11 height 9
click at [149, 519] on link "Parks and Rec Volunteers" at bounding box center [166, 527] width 111 height 17
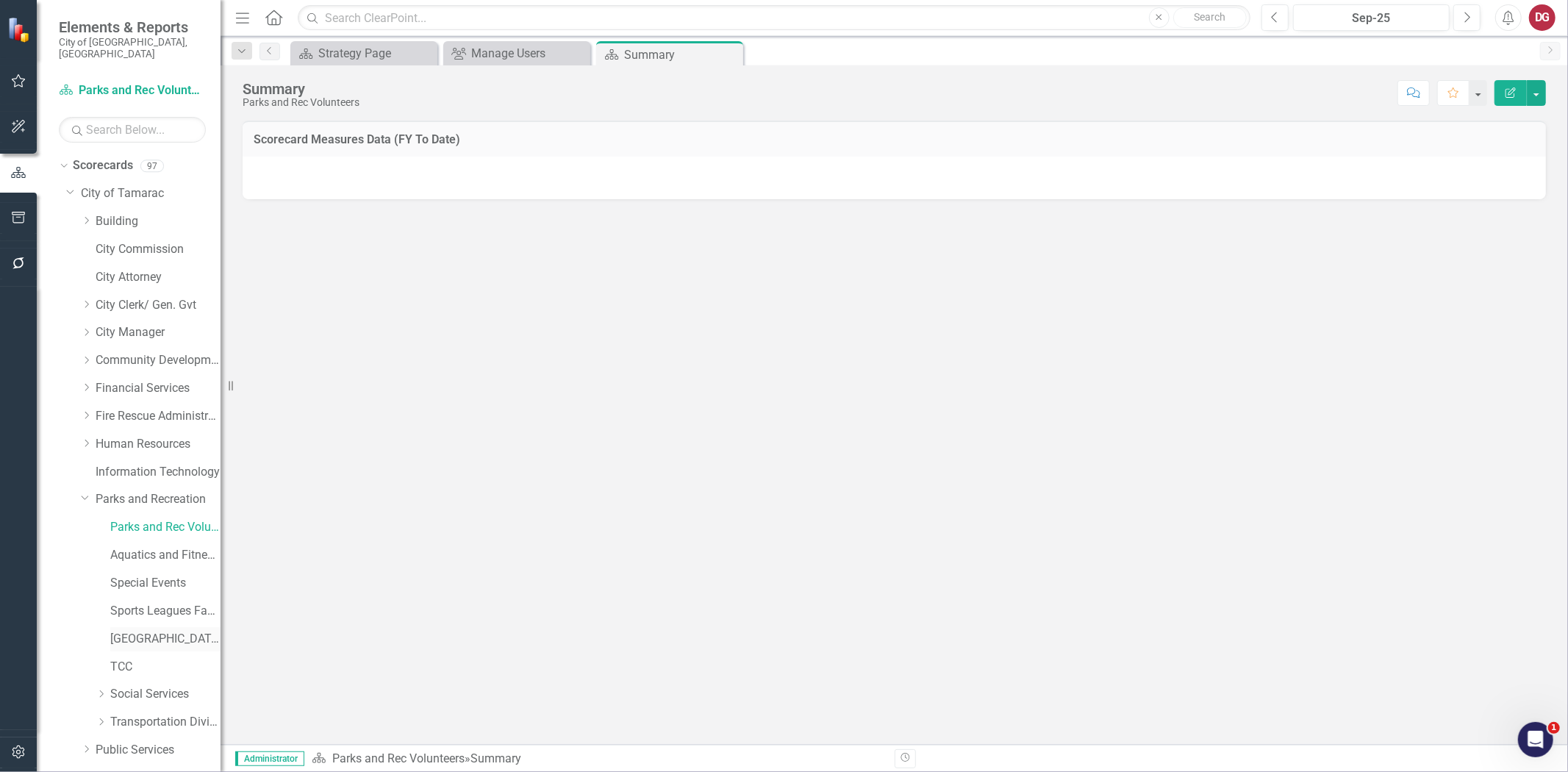
click at [135, 630] on link "[GEOGRAPHIC_DATA]" at bounding box center [166, 638] width 111 height 17
